Goal: Information Seeking & Learning: Learn about a topic

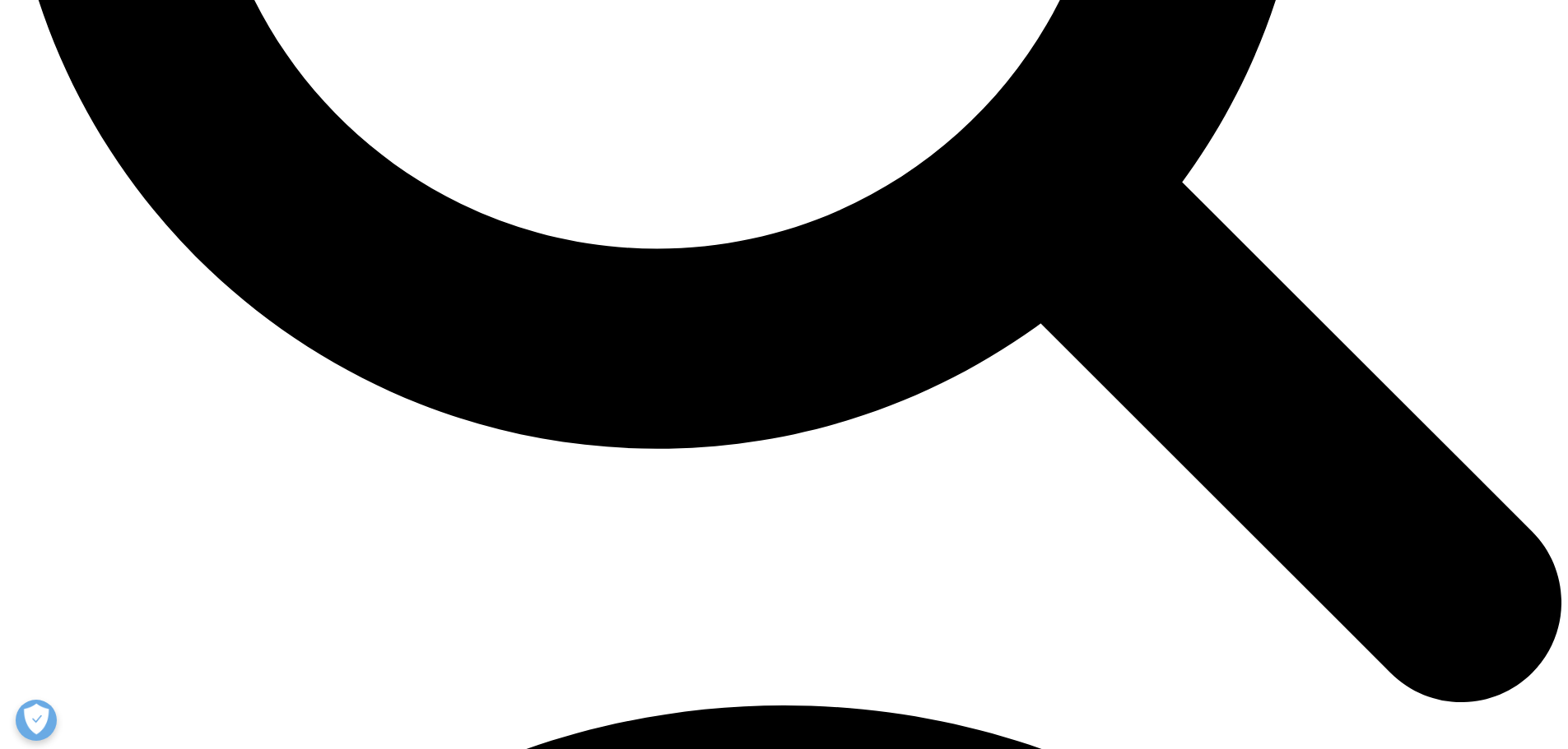
scroll to position [2467, 0]
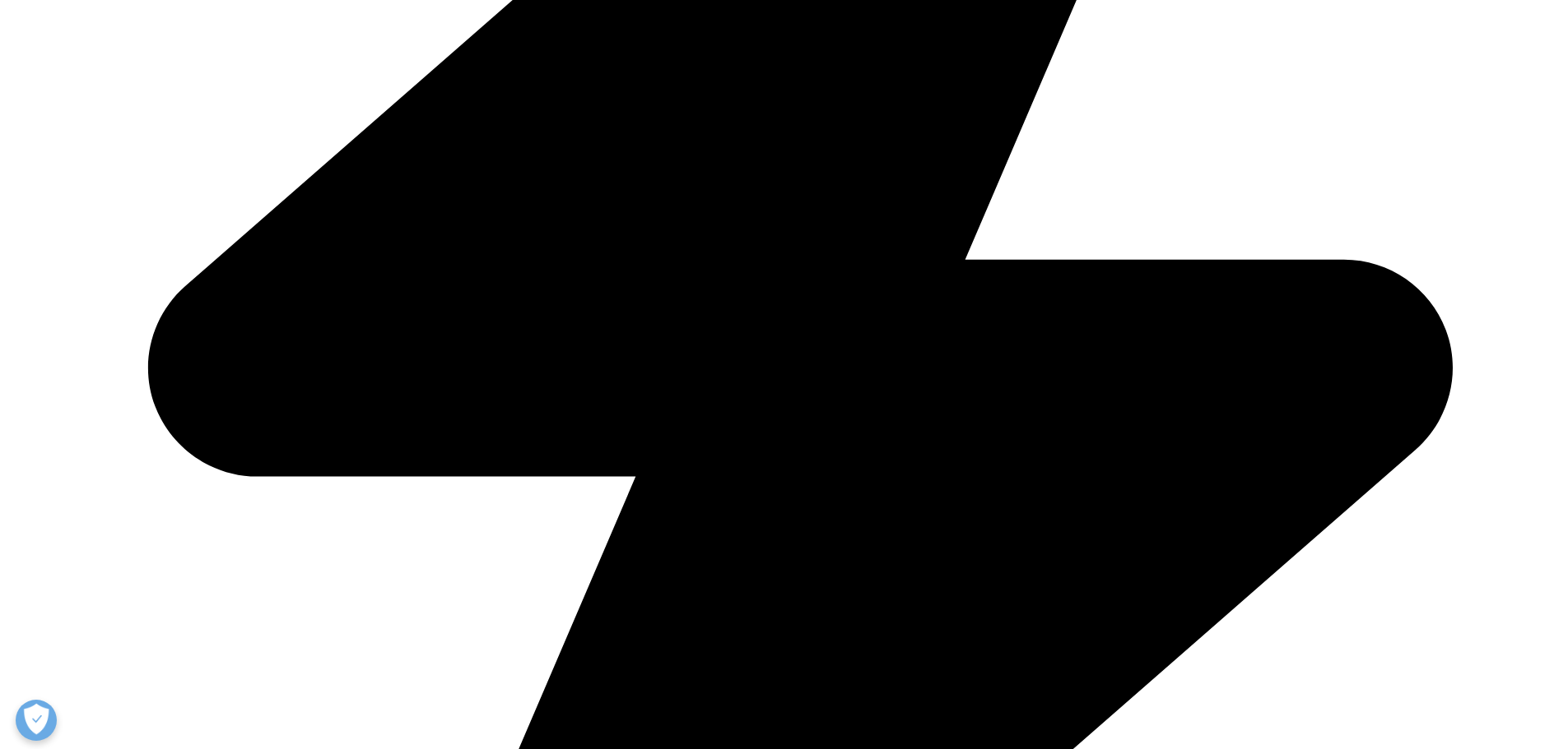
scroll to position [5675, 0]
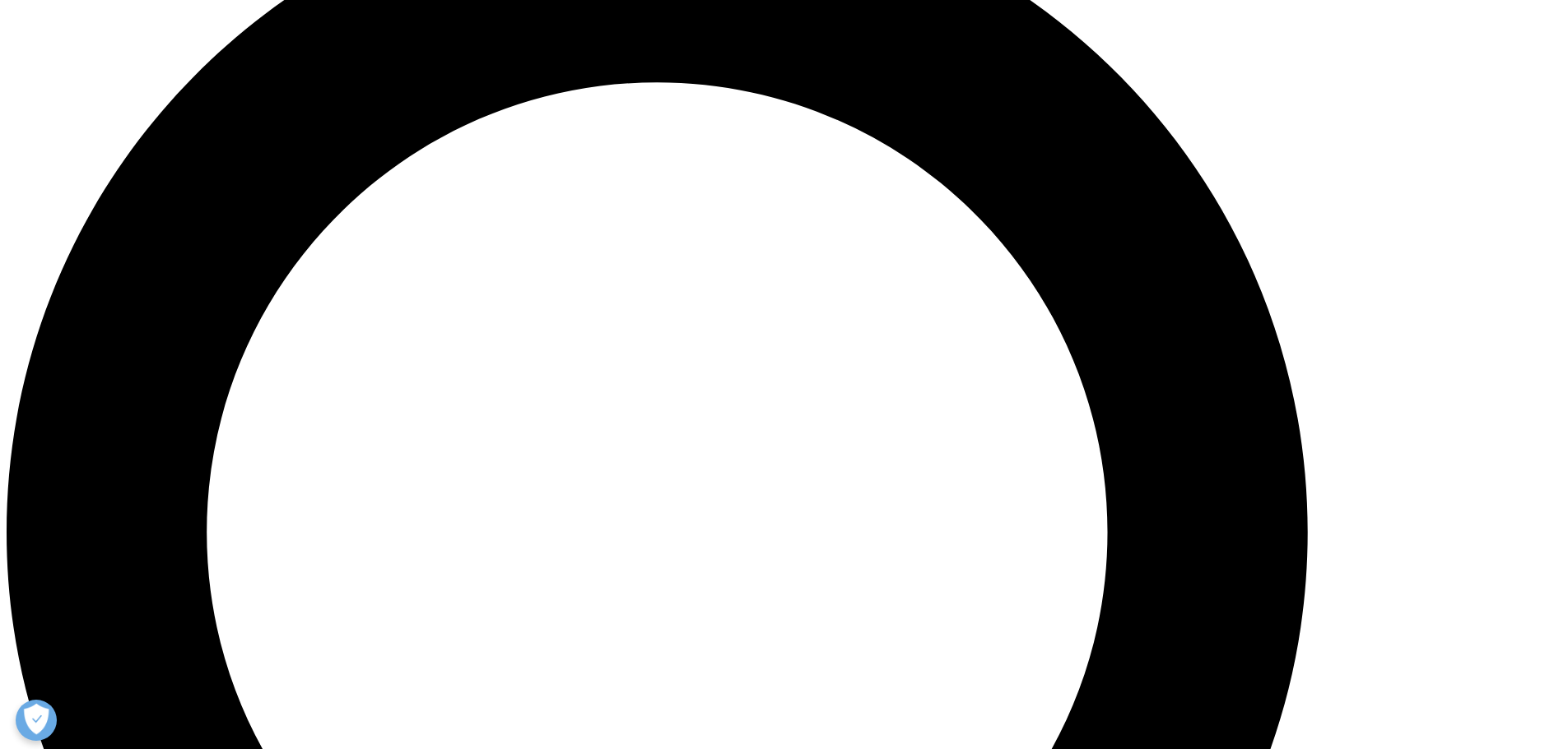
drag, startPoint x: 600, startPoint y: 593, endPoint x: 492, endPoint y: 542, distance: 119.4
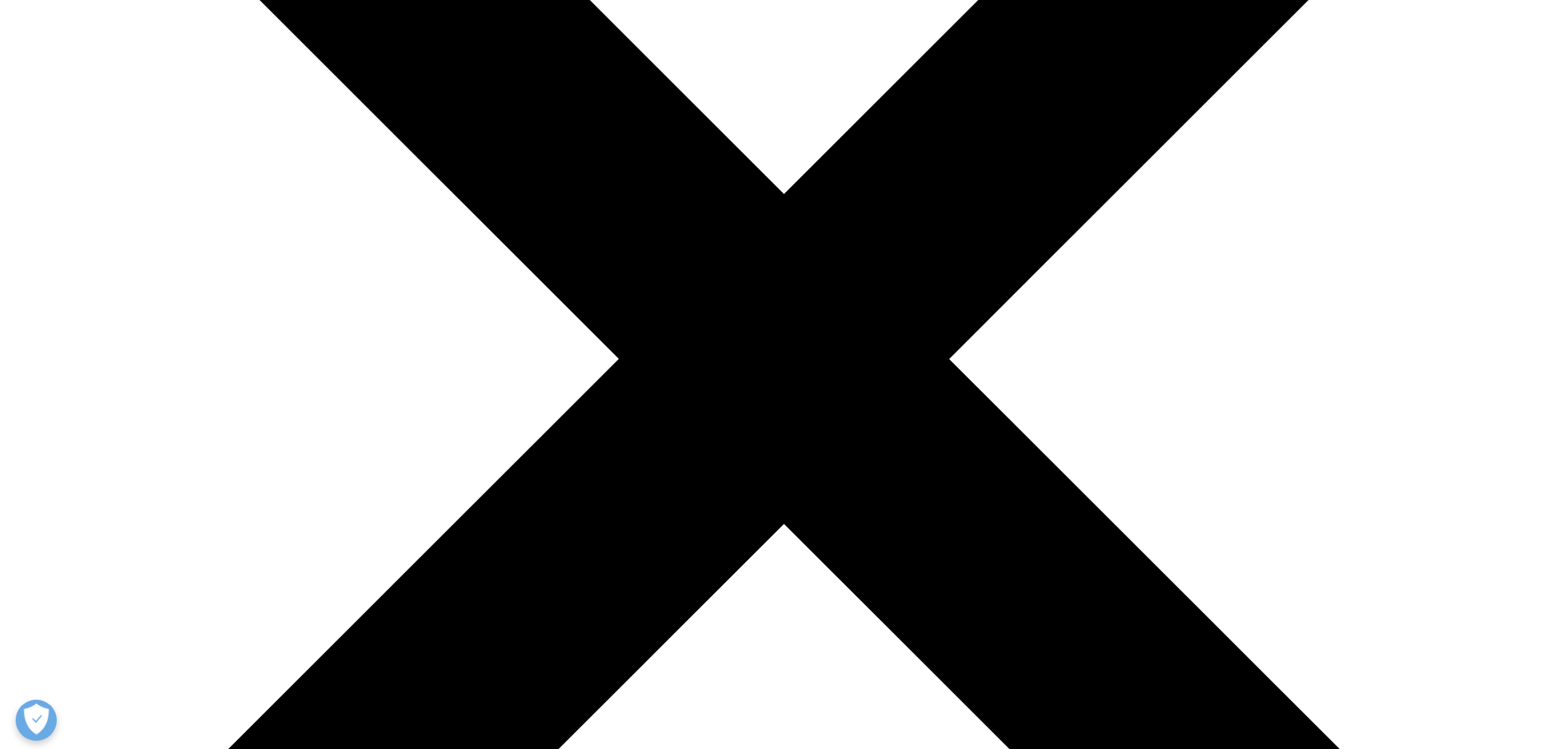
scroll to position [383, 0]
